Goal: Task Accomplishment & Management: Manage account settings

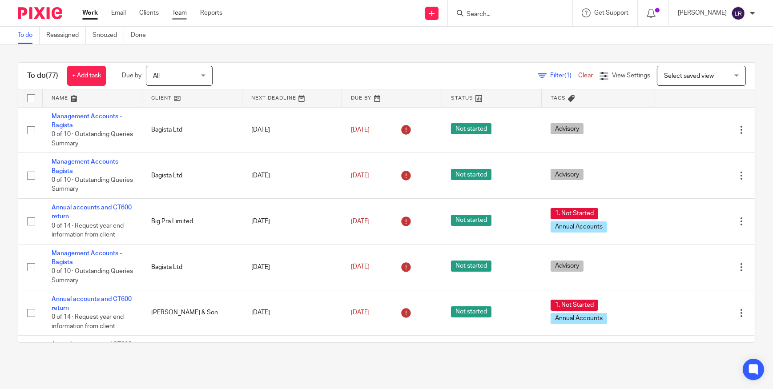
click at [184, 14] on link "Team" at bounding box center [179, 12] width 15 height 9
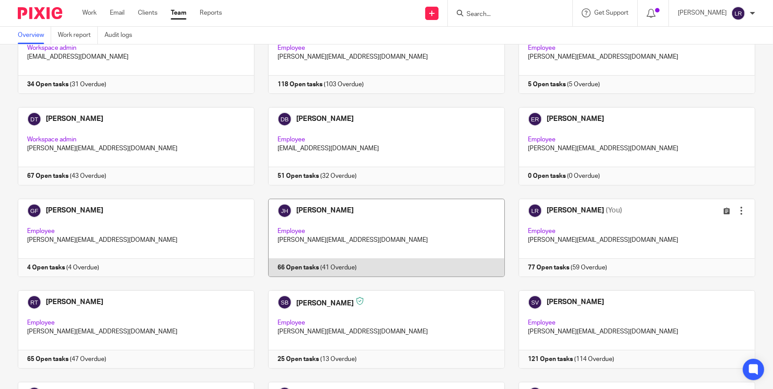
scroll to position [81, 0]
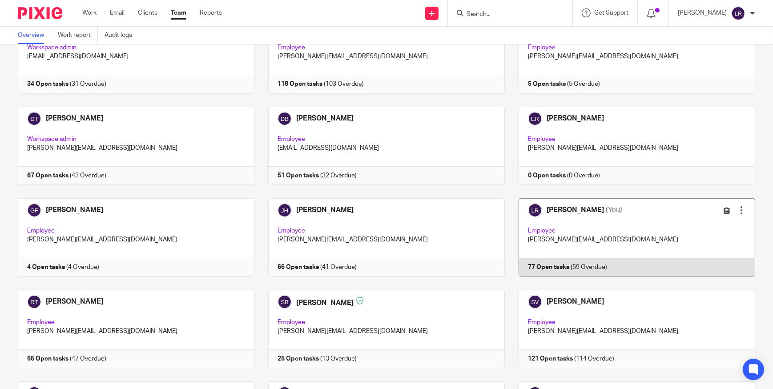
click at [566, 220] on link at bounding box center [630, 237] width 250 height 78
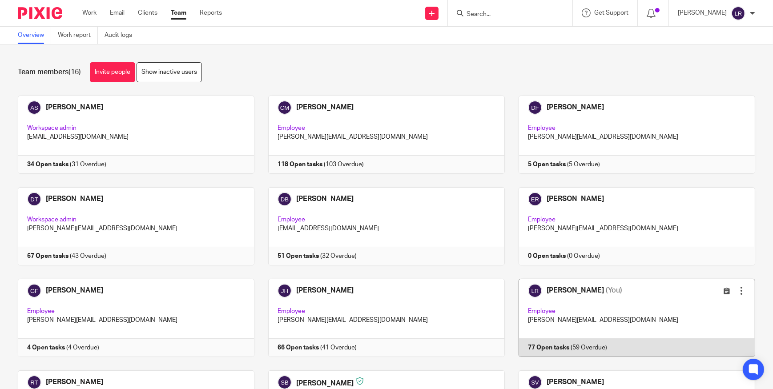
click at [573, 293] on link at bounding box center [630, 318] width 250 height 78
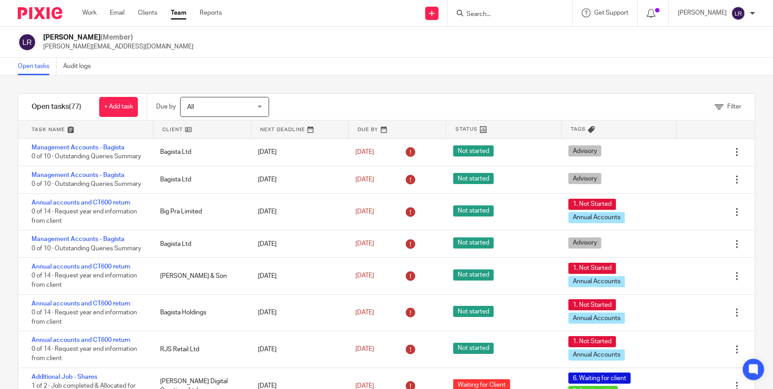
click at [497, 12] on input "Search" at bounding box center [506, 15] width 80 height 8
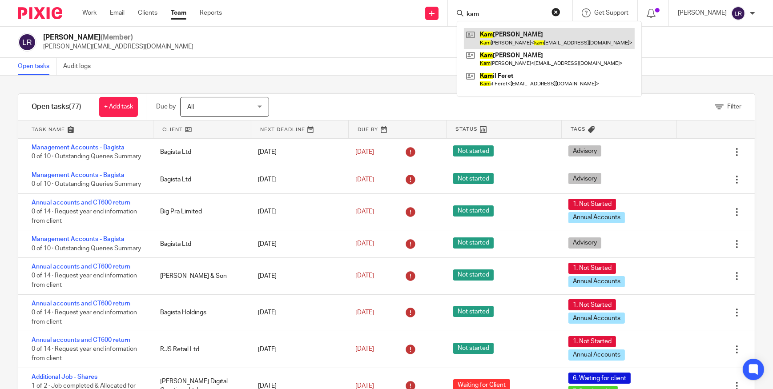
type input "kam"
click at [568, 39] on link at bounding box center [549, 38] width 171 height 20
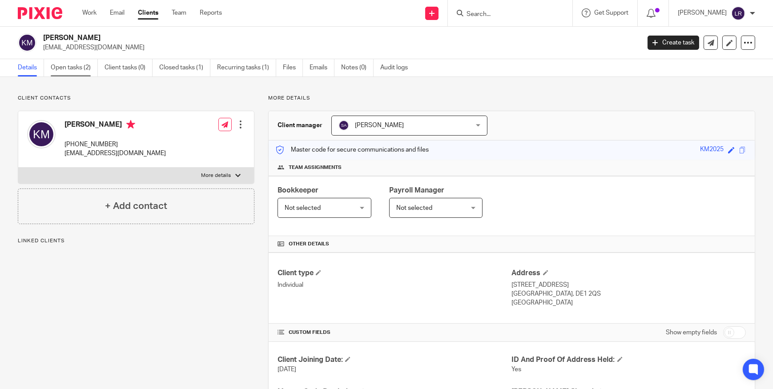
click at [76, 65] on link "Open tasks (2)" at bounding box center [74, 67] width 47 height 17
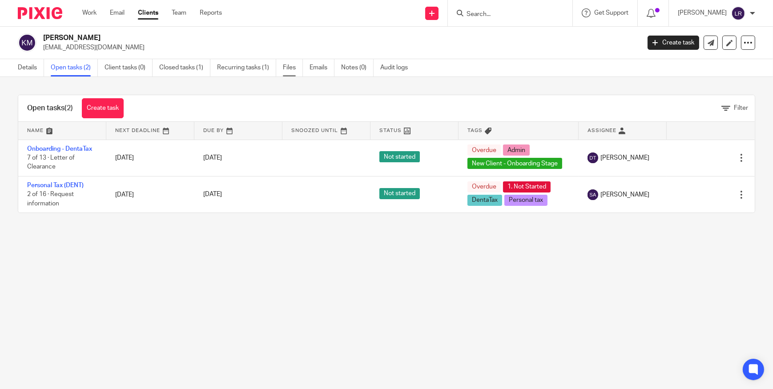
click at [295, 68] on link "Files" at bounding box center [293, 67] width 20 height 17
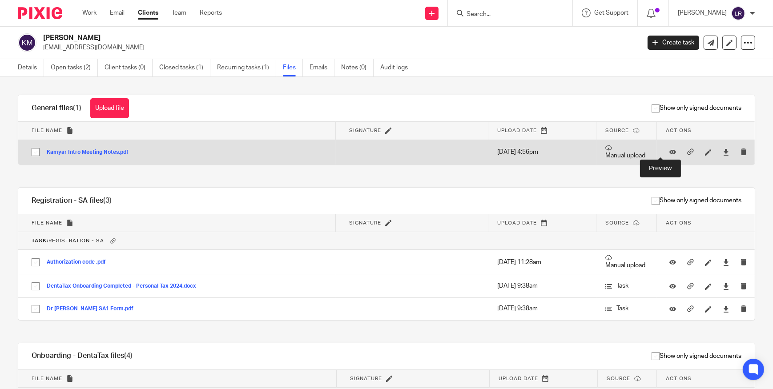
click at [666, 151] on div at bounding box center [672, 151] width 13 height 13
click at [670, 151] on icon at bounding box center [673, 152] width 7 height 7
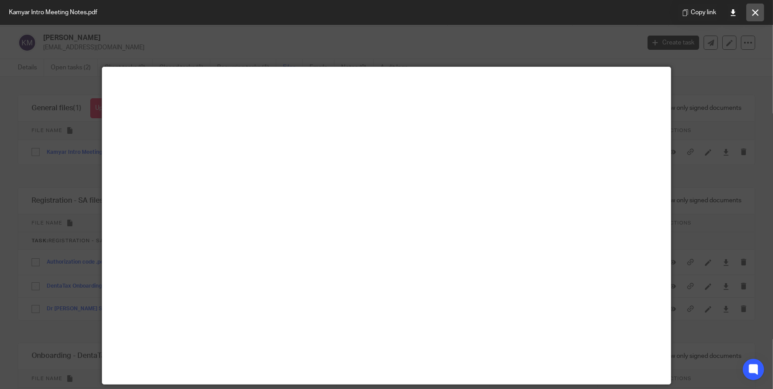
click at [752, 18] on button at bounding box center [756, 13] width 18 height 18
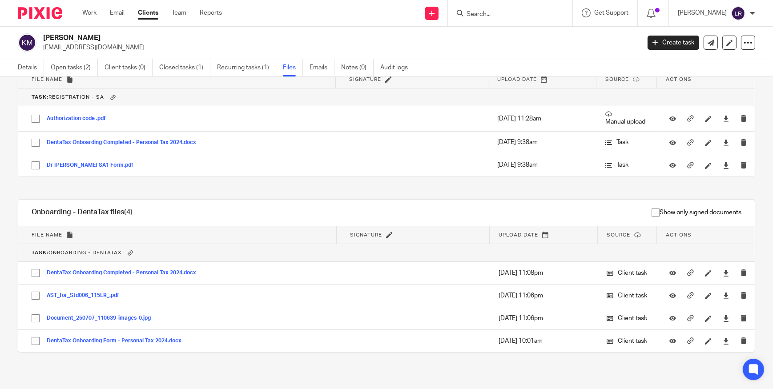
scroll to position [156, 0]
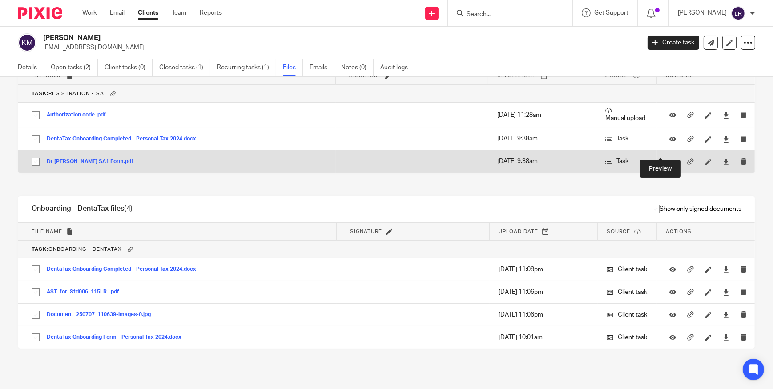
click at [670, 158] on icon at bounding box center [673, 161] width 7 height 7
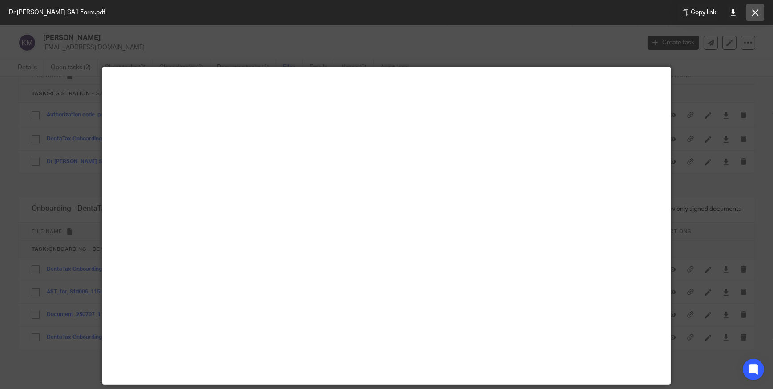
click at [757, 17] on button at bounding box center [756, 13] width 18 height 18
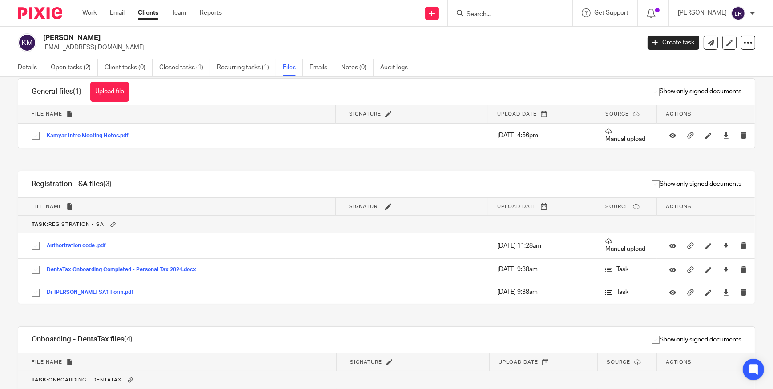
scroll to position [0, 0]
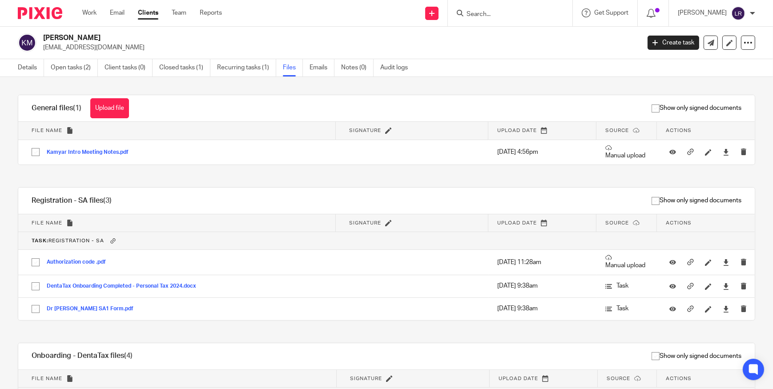
click at [55, 37] on h2 "[PERSON_NAME]" at bounding box center [279, 37] width 473 height 9
copy h2 "Kamyar"
click at [89, 41] on h2 "[PERSON_NAME]" at bounding box center [279, 37] width 473 height 9
click at [36, 65] on link "Details" at bounding box center [31, 67] width 26 height 17
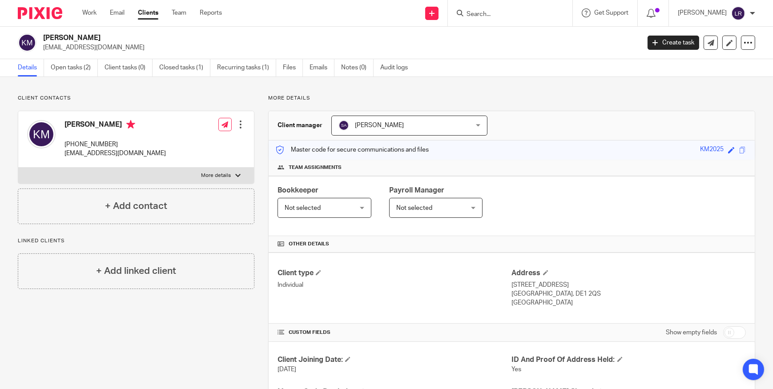
click at [224, 177] on p "More details" at bounding box center [216, 175] width 30 height 7
click at [18, 168] on input "More details" at bounding box center [18, 167] width 0 height 0
checkbox input "true"
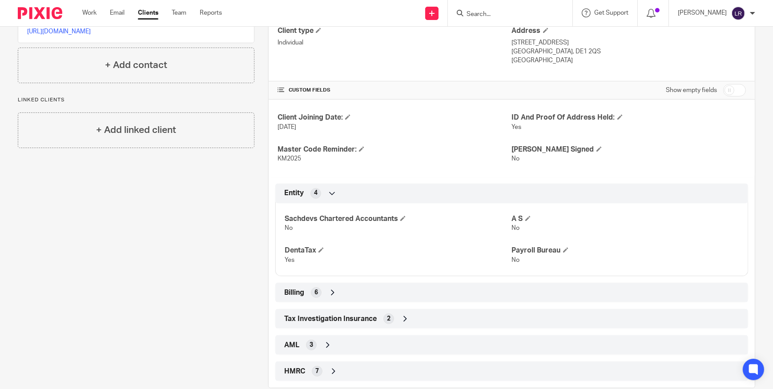
scroll to position [259, 0]
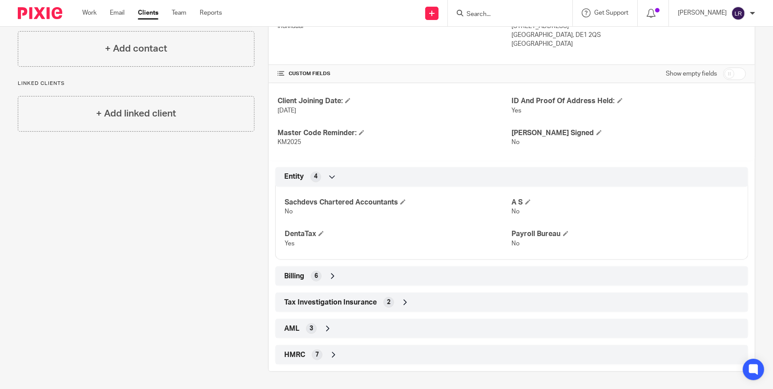
click at [379, 350] on div "HMRC 7" at bounding box center [512, 354] width 460 height 15
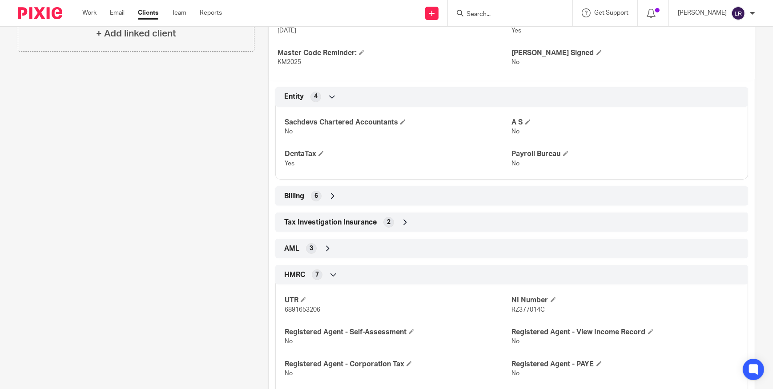
scroll to position [340, 0]
click at [312, 307] on span "6891653206" at bounding box center [303, 309] width 36 height 6
copy span "6891653206"
click at [533, 309] on span "RZ377014C" at bounding box center [528, 309] width 33 height 6
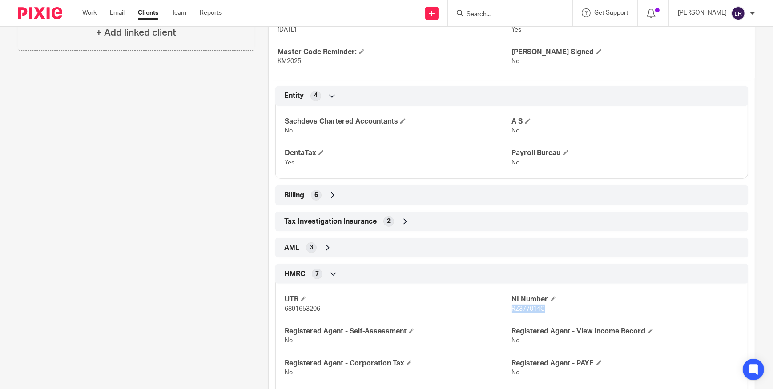
click at [533, 309] on span "RZ377014C" at bounding box center [528, 309] width 33 height 6
copy span "RZ377014C"
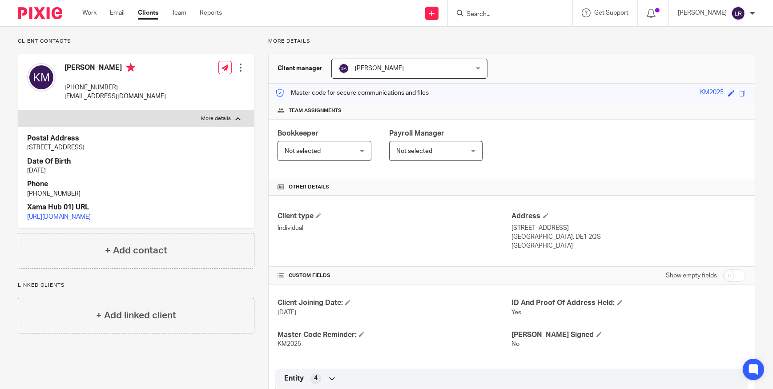
scroll to position [0, 0]
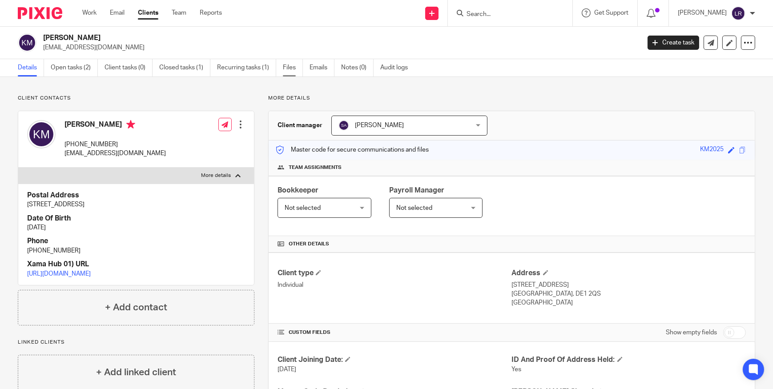
click at [291, 69] on link "Files" at bounding box center [293, 67] width 20 height 17
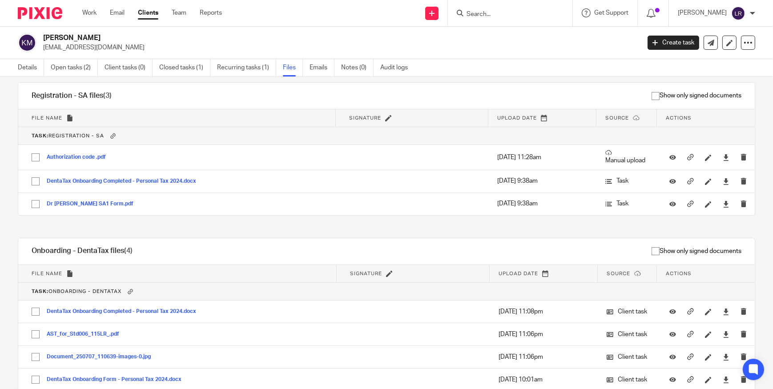
scroll to position [156, 0]
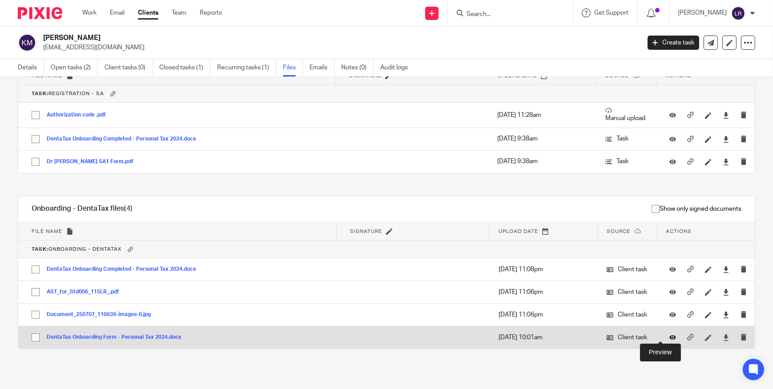
click at [670, 337] on icon at bounding box center [673, 338] width 7 height 7
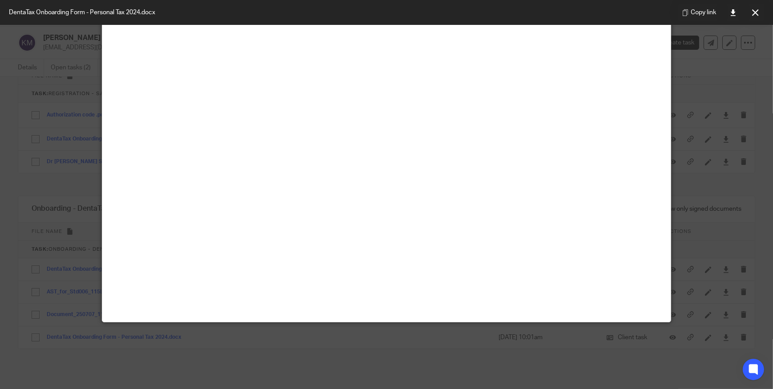
scroll to position [0, 0]
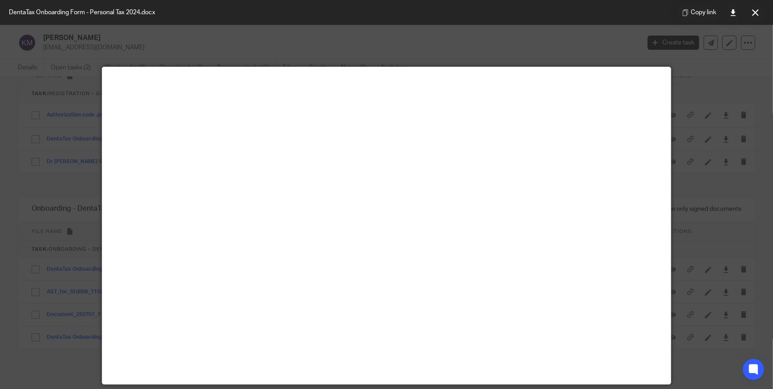
click at [759, 11] on button at bounding box center [756, 13] width 18 height 18
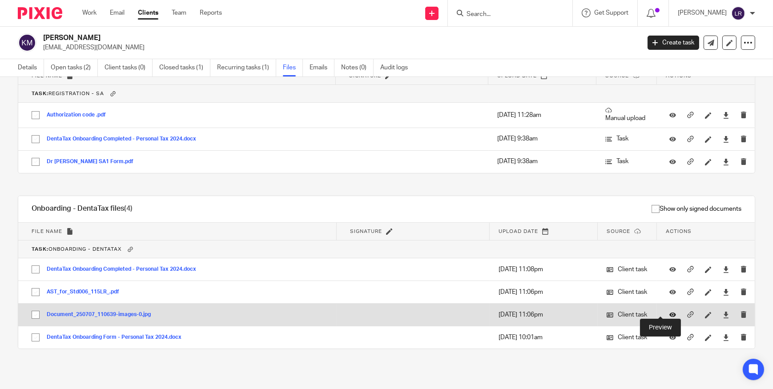
click at [670, 312] on icon at bounding box center [673, 315] width 7 height 7
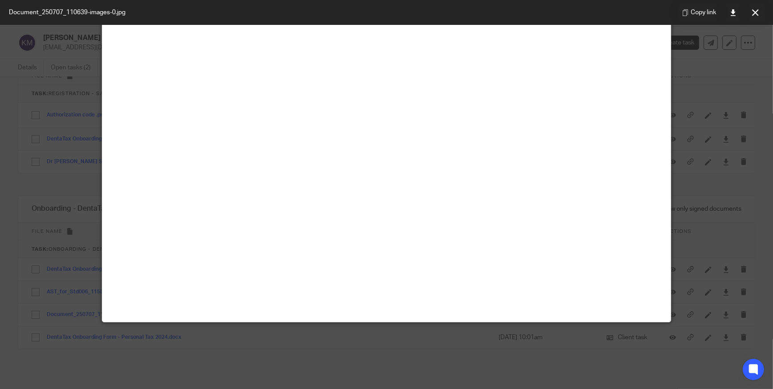
scroll to position [404, 0]
click at [760, 7] on button at bounding box center [756, 13] width 18 height 18
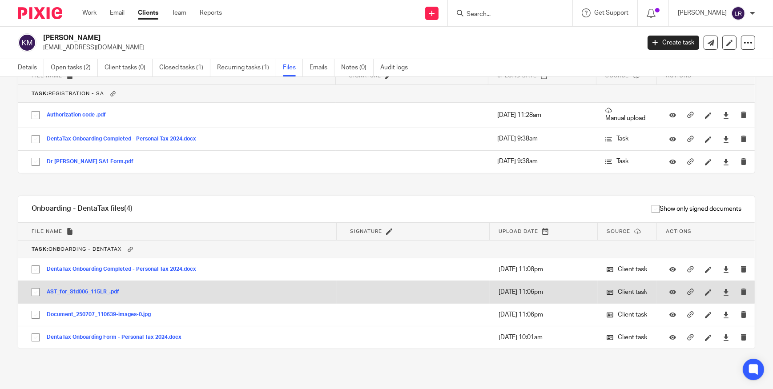
click at [666, 286] on div at bounding box center [672, 292] width 13 height 13
click at [670, 289] on icon at bounding box center [673, 292] width 7 height 7
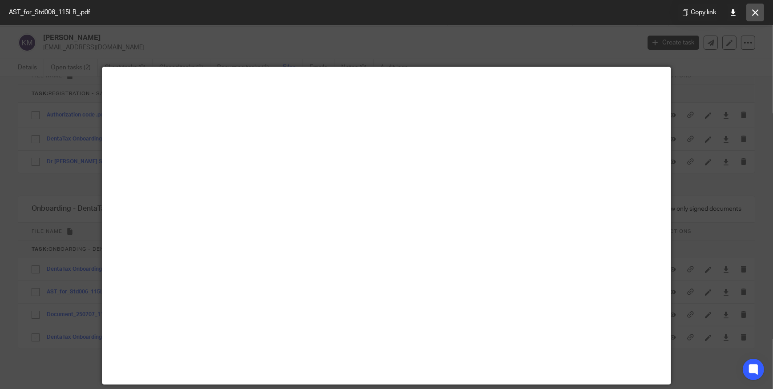
click at [754, 13] on icon at bounding box center [755, 12] width 7 height 7
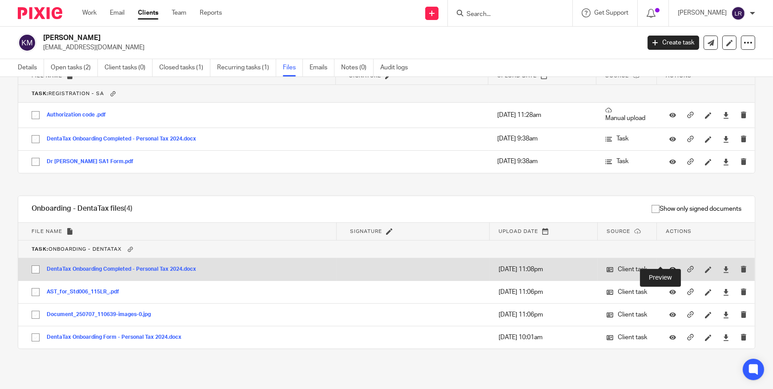
click at [670, 266] on icon at bounding box center [673, 269] width 7 height 7
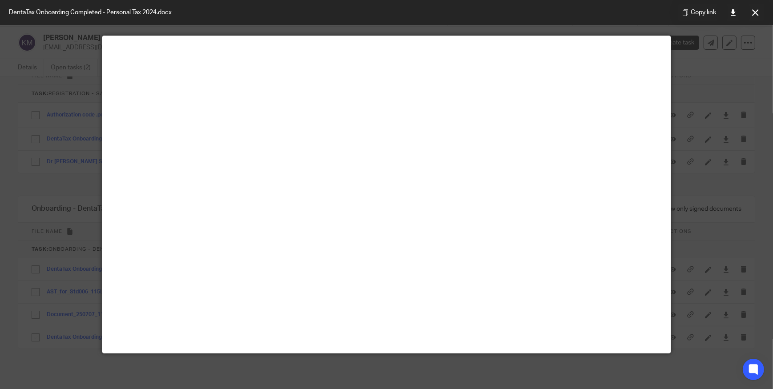
scroll to position [0, 0]
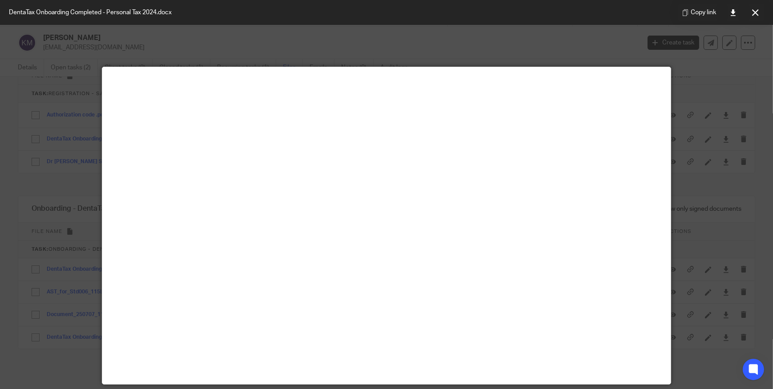
click at [752, 18] on button at bounding box center [756, 13] width 18 height 18
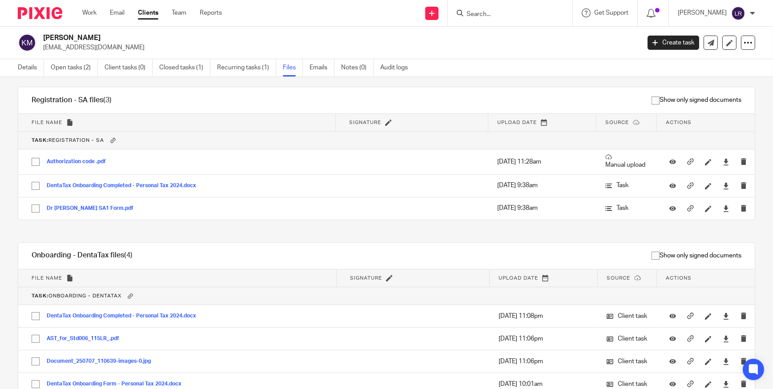
scroll to position [35, 0]
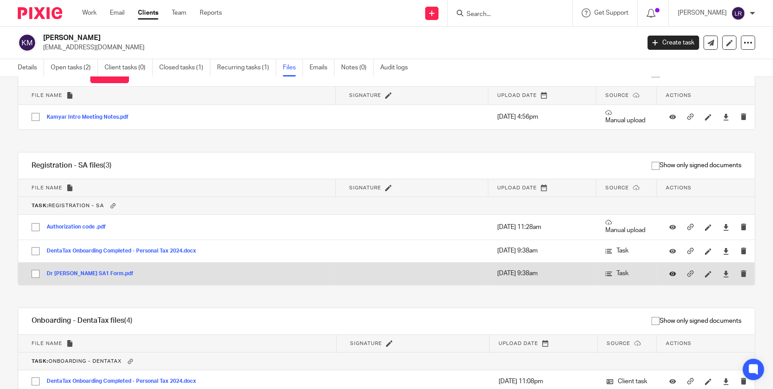
click at [670, 270] on div at bounding box center [676, 273] width 13 height 9
click at [666, 273] on div at bounding box center [672, 273] width 13 height 13
click at [670, 274] on icon at bounding box center [673, 273] width 7 height 7
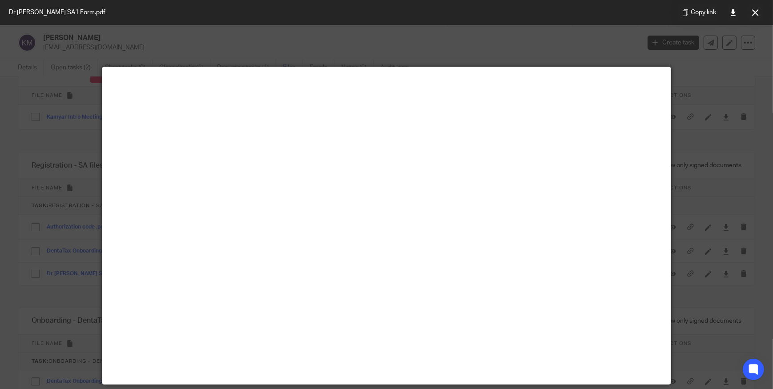
click at [712, 148] on div at bounding box center [386, 194] width 773 height 389
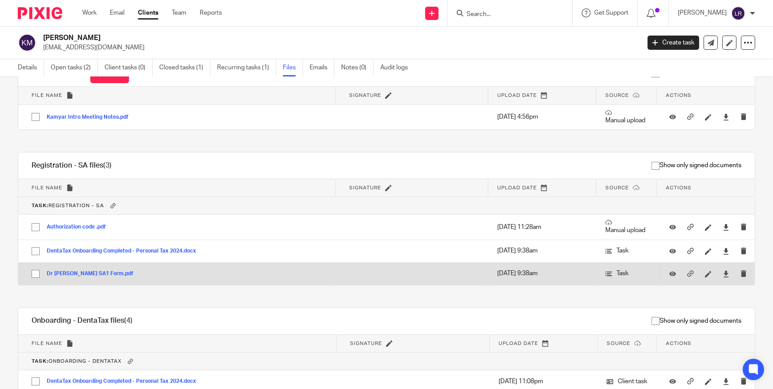
click at [34, 275] on input "checkbox" at bounding box center [35, 274] width 17 height 17
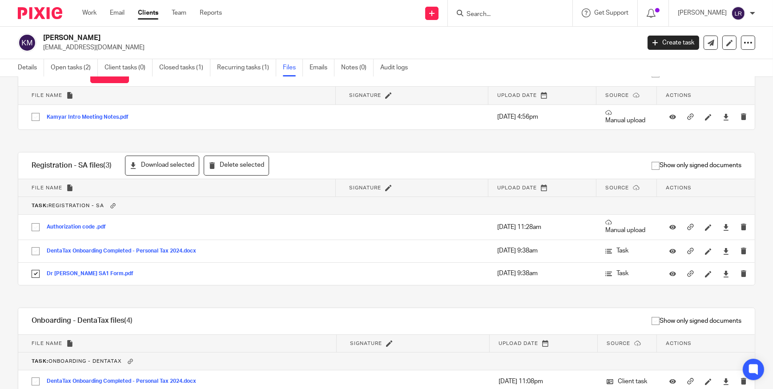
click at [89, 32] on div "[PERSON_NAME] [EMAIL_ADDRESS][DOMAIN_NAME] Create task Update from Companies Ho…" at bounding box center [386, 43] width 773 height 32
click at [86, 37] on h2 "[PERSON_NAME]" at bounding box center [279, 37] width 473 height 9
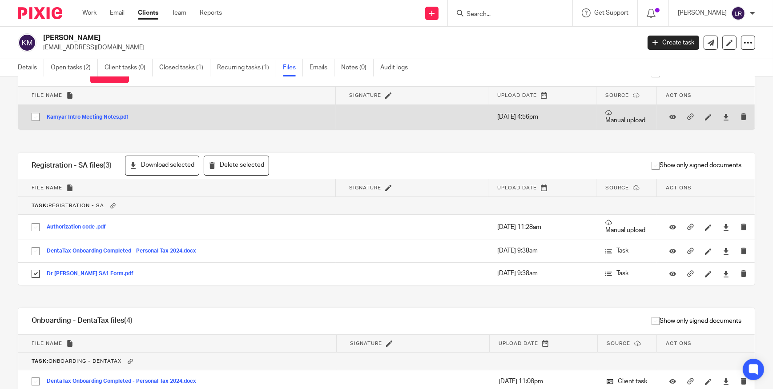
copy h2 "Moradisalimy"
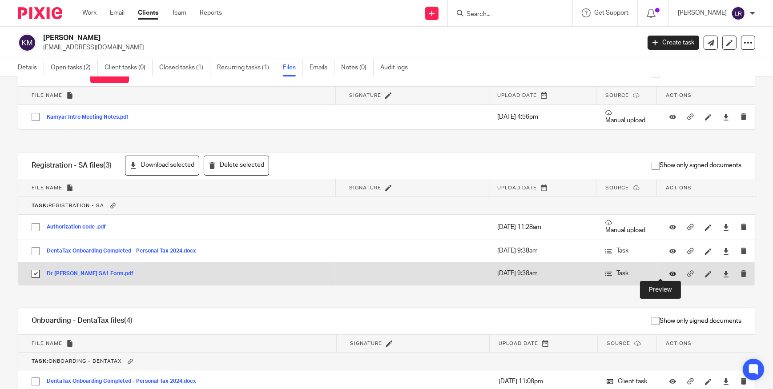
click at [670, 274] on icon at bounding box center [673, 273] width 7 height 7
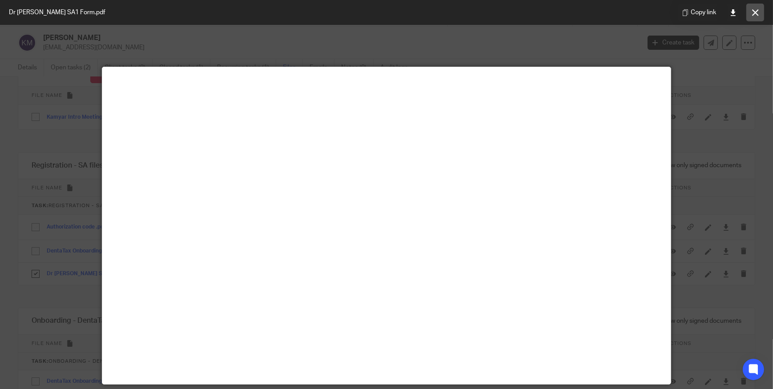
click at [755, 16] on icon at bounding box center [755, 12] width 7 height 7
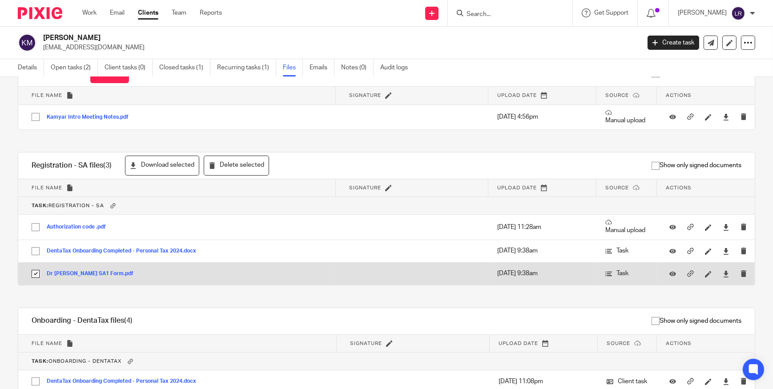
click at [34, 272] on input "checkbox" at bounding box center [35, 274] width 17 height 17
checkbox input "false"
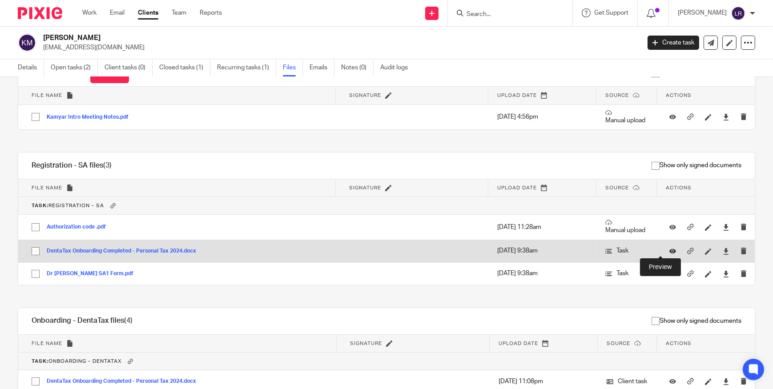
click at [670, 249] on icon at bounding box center [673, 251] width 7 height 7
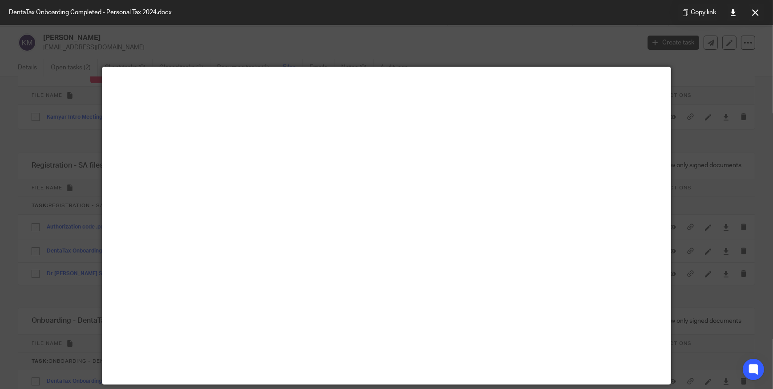
drag, startPoint x: 757, startPoint y: 16, endPoint x: 748, endPoint y: 18, distance: 9.3
click at [756, 16] on icon at bounding box center [755, 12] width 7 height 7
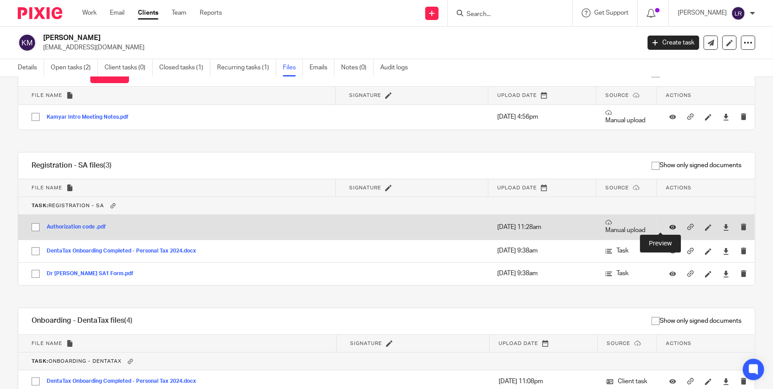
click at [670, 225] on icon at bounding box center [673, 227] width 7 height 7
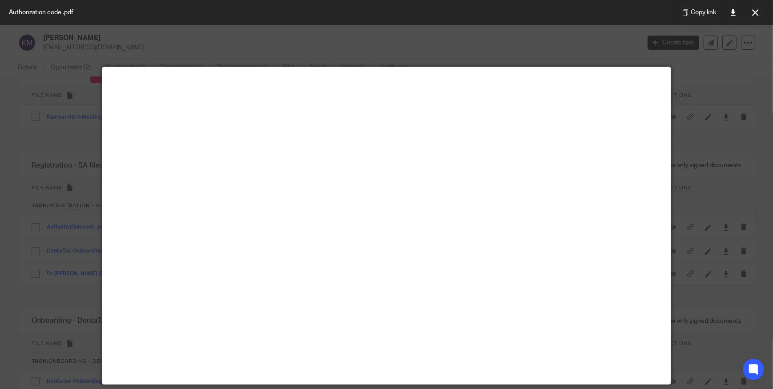
scroll to position [62, 0]
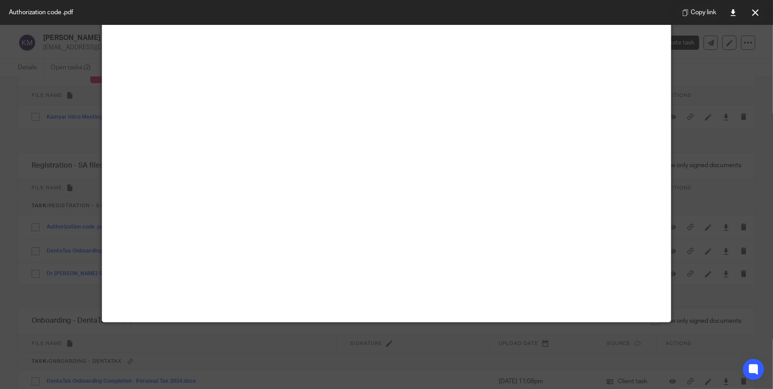
drag, startPoint x: 753, startPoint y: 20, endPoint x: 741, endPoint y: 26, distance: 13.1
click at [753, 19] on button at bounding box center [756, 13] width 18 height 18
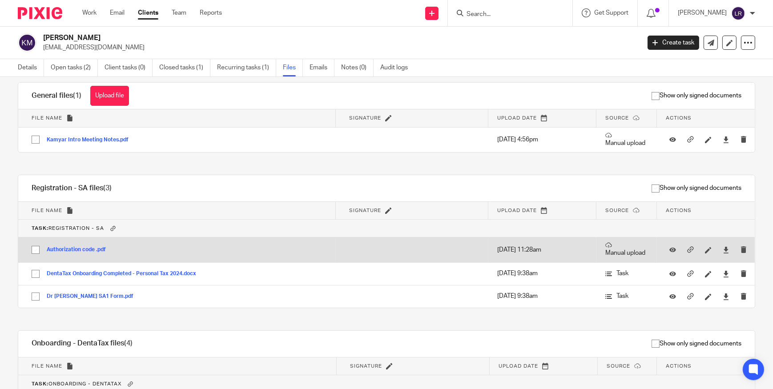
scroll to position [0, 0]
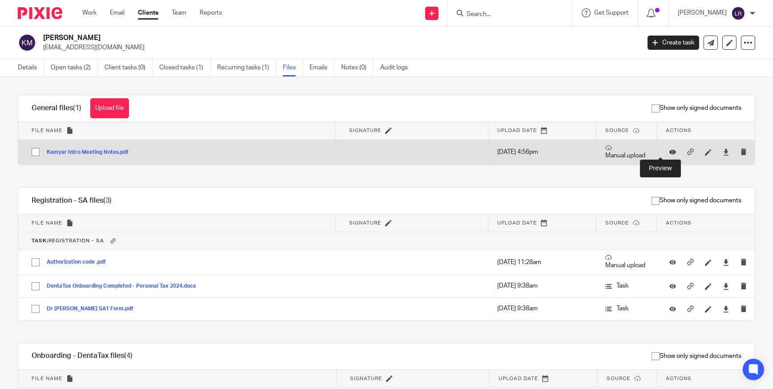
click at [670, 152] on icon at bounding box center [673, 152] width 7 height 7
